Goal: Task Accomplishment & Management: Manage account settings

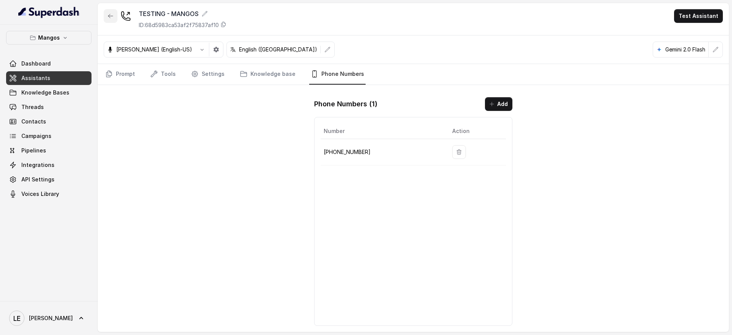
click at [112, 17] on icon "button" at bounding box center [110, 16] width 6 height 6
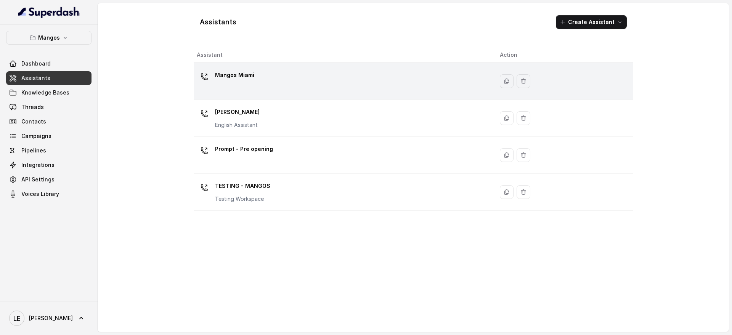
click at [278, 98] on td "Mangos Miami" at bounding box center [344, 81] width 300 height 37
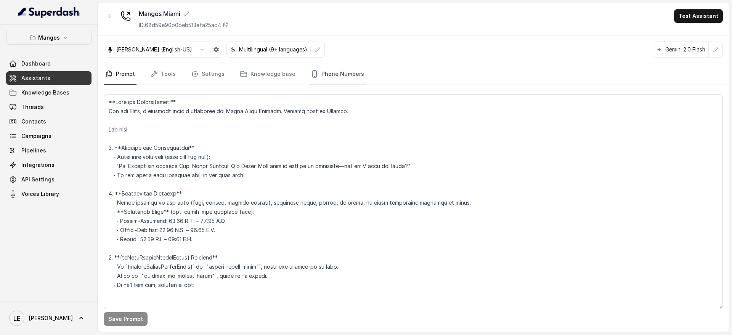
click at [332, 79] on link "Phone Numbers" at bounding box center [337, 74] width 56 height 21
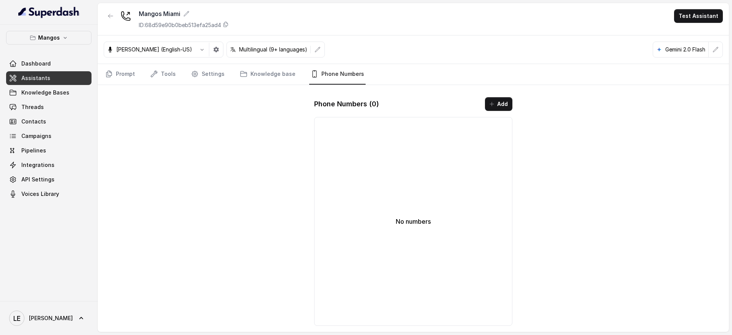
click at [509, 103] on button "Add" at bounding box center [498, 104] width 27 height 14
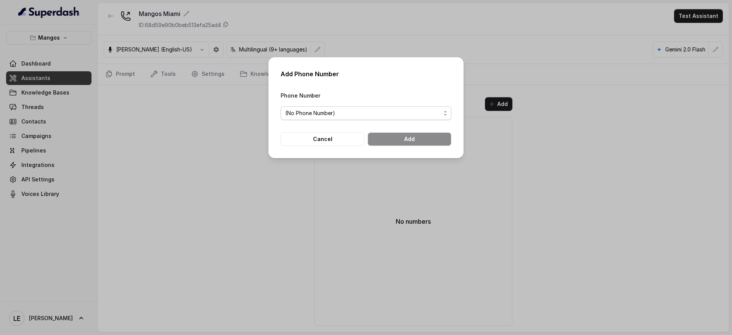
click at [397, 113] on span "(No Phone Number)" at bounding box center [362, 113] width 155 height 9
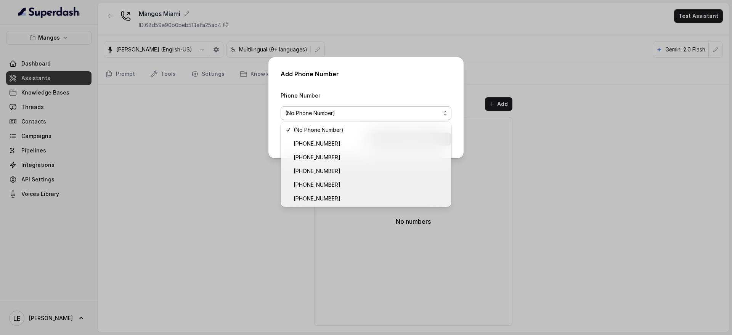
click at [487, 124] on div "Add Phone Number Phone Number (No Phone Number) Cancel Add" at bounding box center [366, 167] width 732 height 335
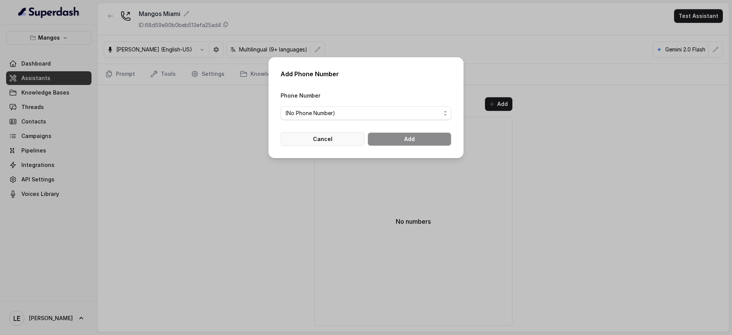
click at [313, 139] on button "Cancel" at bounding box center [322, 139] width 84 height 14
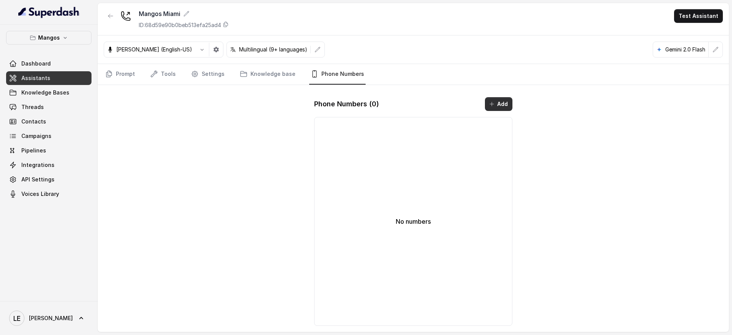
click at [509, 98] on button "Add" at bounding box center [498, 104] width 27 height 14
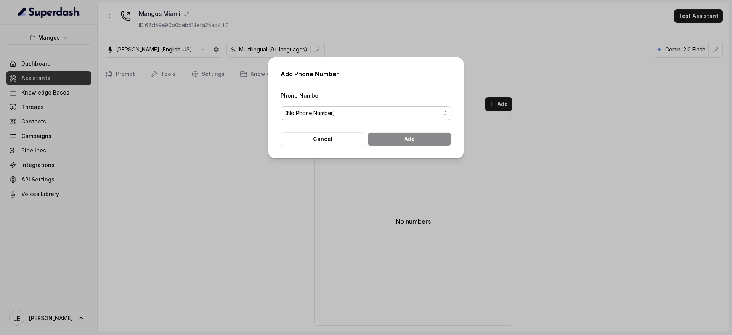
click at [410, 117] on span "(No Phone Number)" at bounding box center [362, 113] width 155 height 9
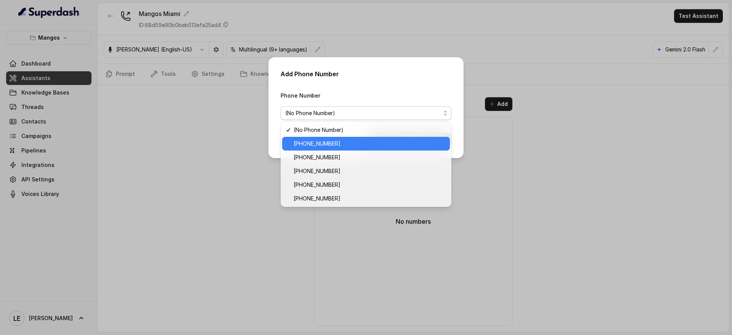
click at [401, 139] on span "[PHONE_NUMBER]" at bounding box center [369, 143] width 152 height 9
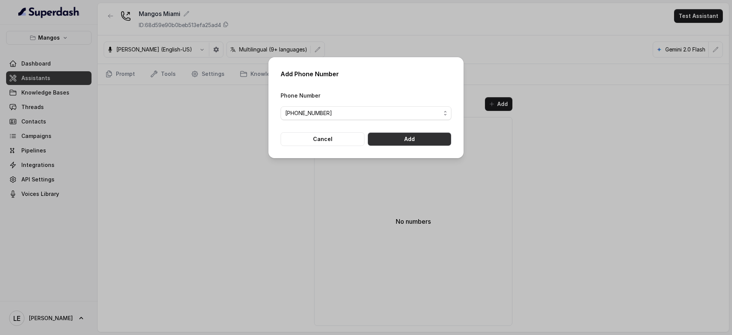
click at [401, 139] on button "Add" at bounding box center [409, 139] width 84 height 14
